Goal: Task Accomplishment & Management: Use online tool/utility

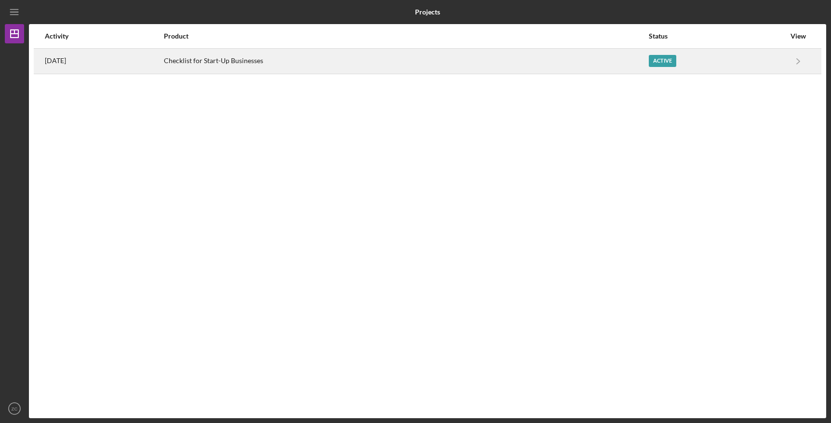
click at [231, 72] on div "Checklist for Start-Up Businesses" at bounding box center [406, 61] width 484 height 24
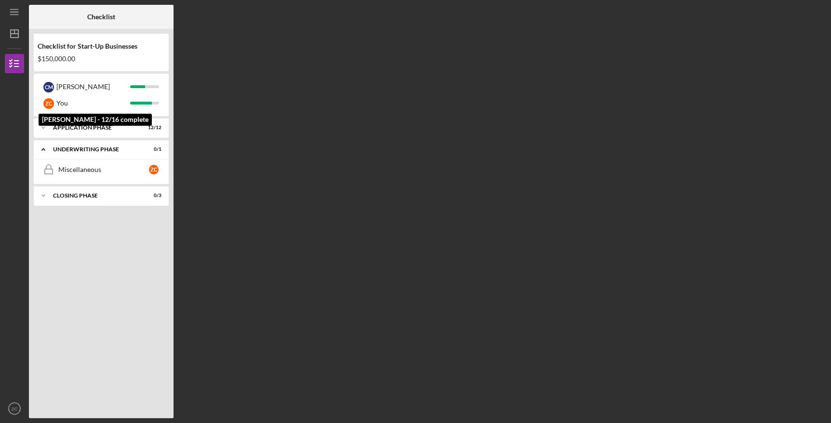
click at [253, 123] on div "Checklist Checklist for Start-Up Businesses $150,000.00 C M [PERSON_NAME] Z C Y…" at bounding box center [427, 211] width 797 height 413
